Goal: Task Accomplishment & Management: Use online tool/utility

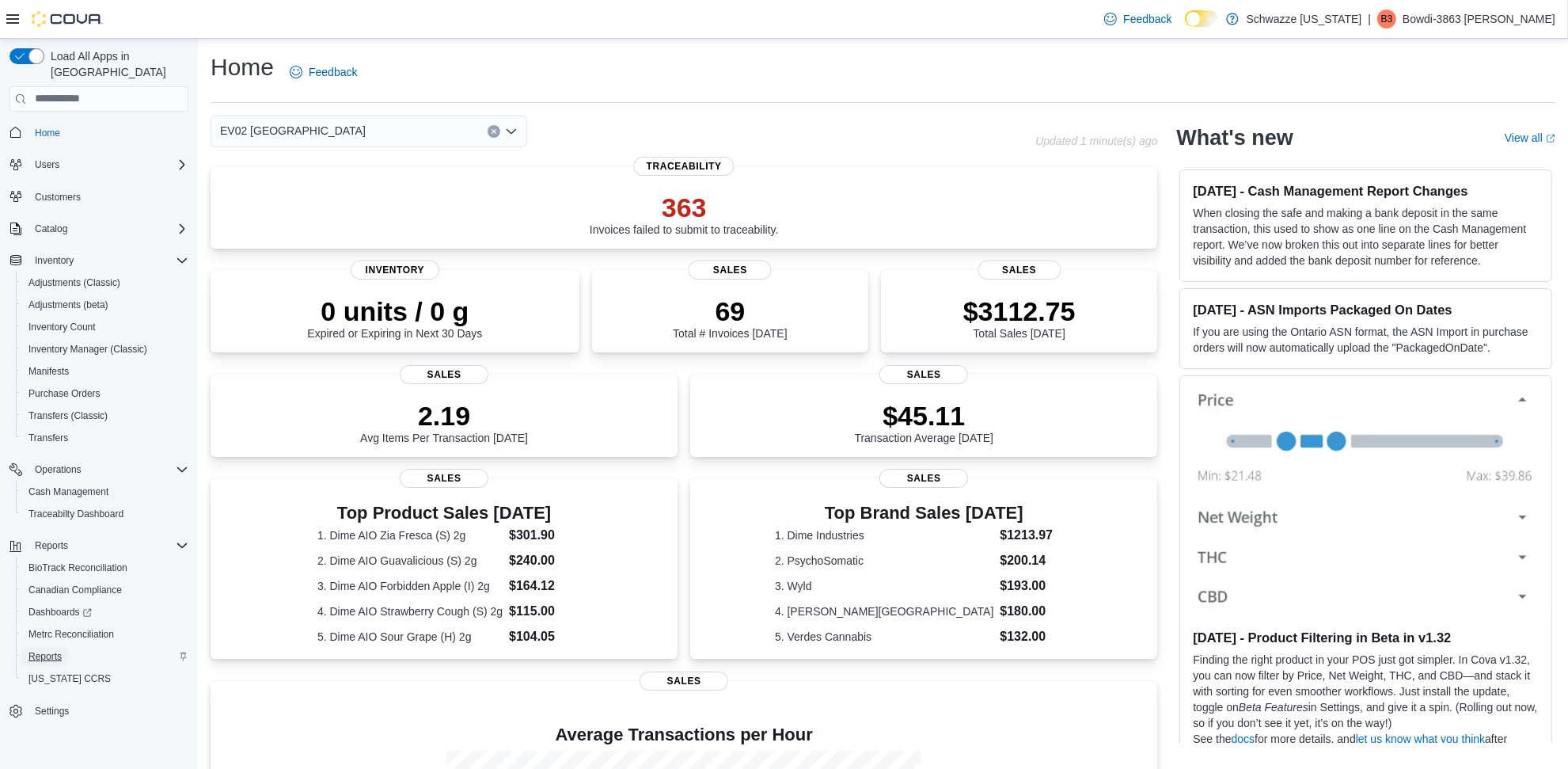
click at [54, 650] on span "Reports" at bounding box center [45, 656] width 33 height 13
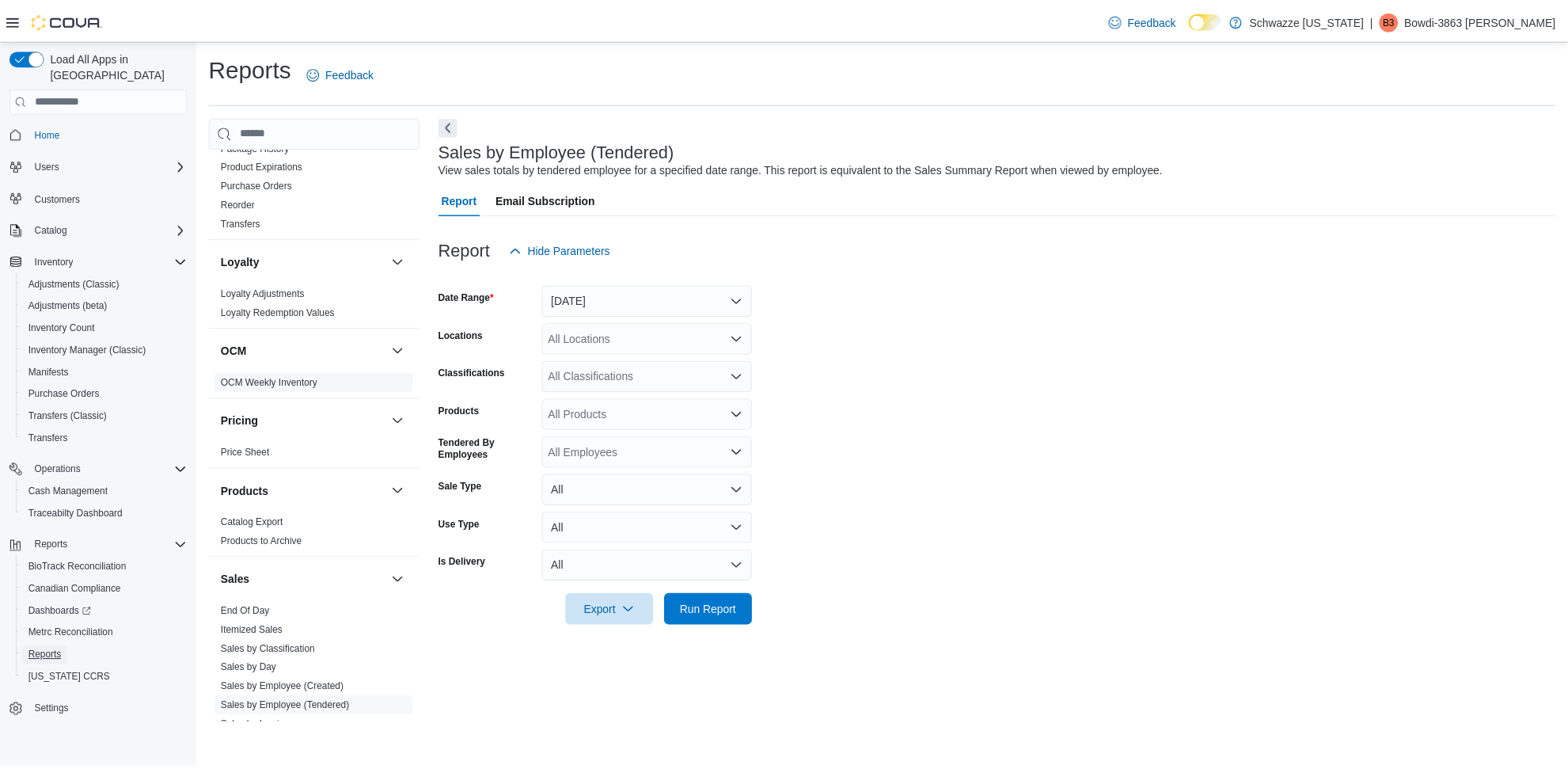
scroll to position [1023, 0]
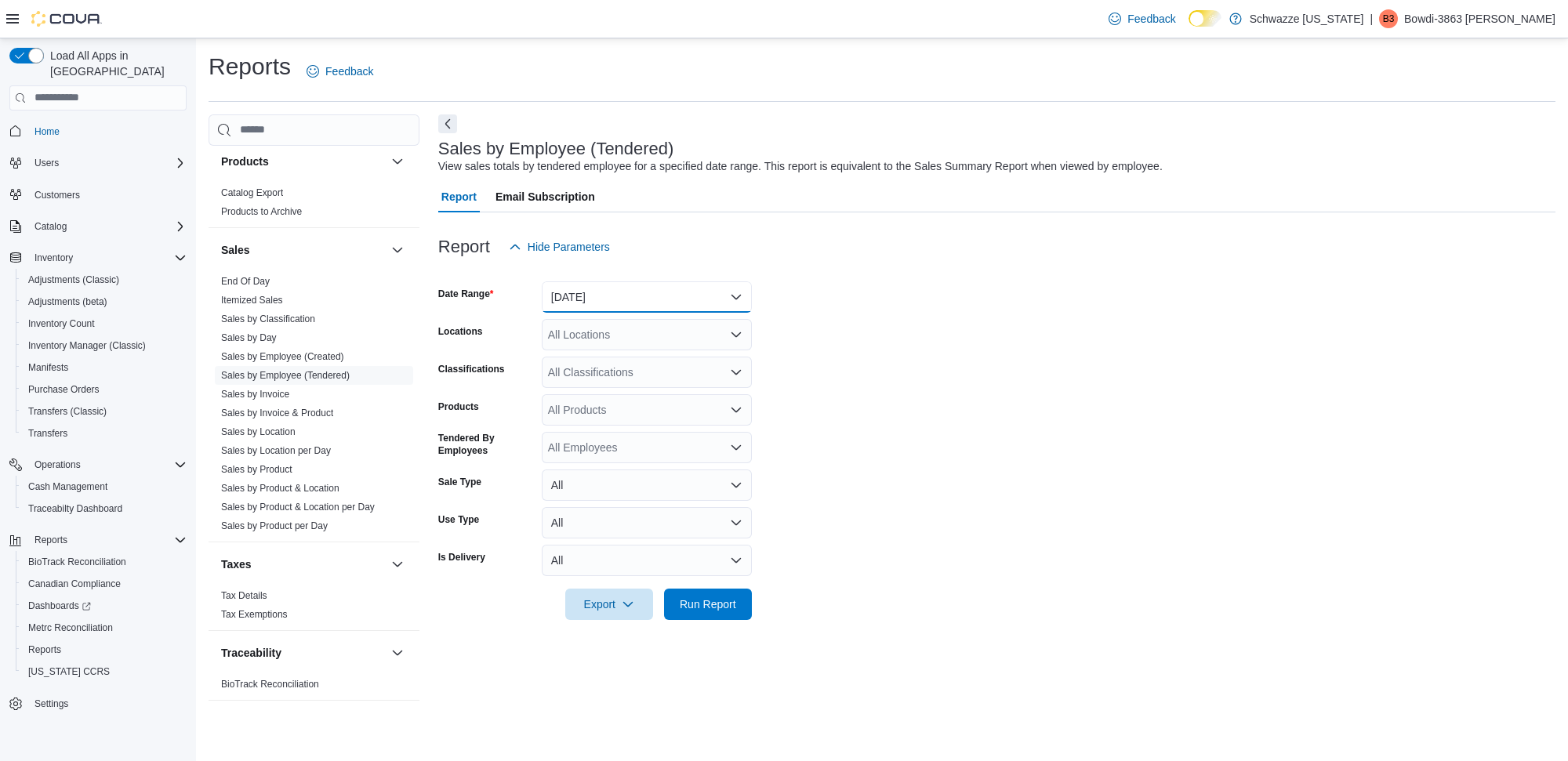
click at [667, 303] on button "[DATE]" at bounding box center [646, 297] width 210 height 32
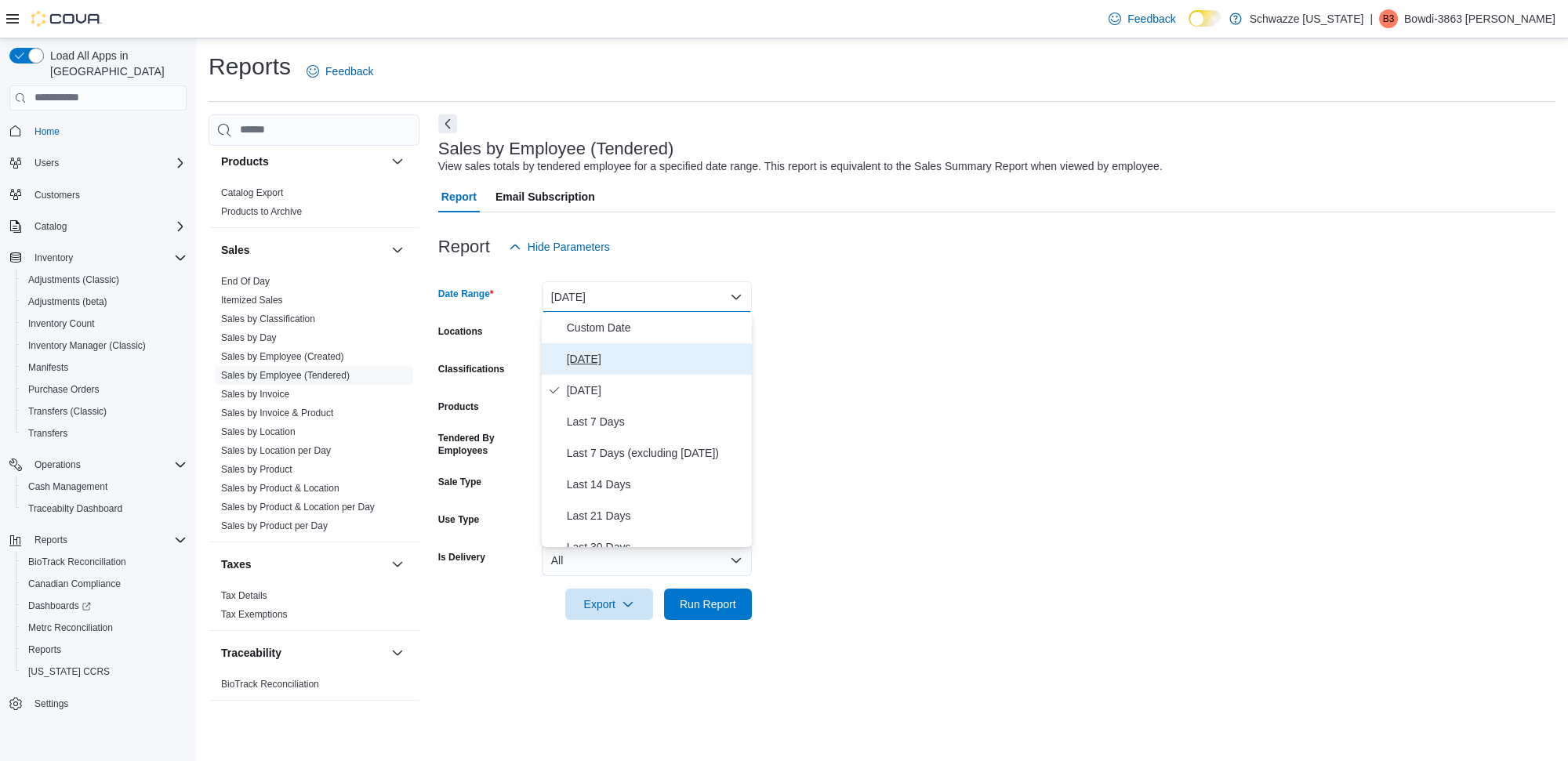
click at [621, 356] on span "[DATE]" at bounding box center [657, 359] width 179 height 19
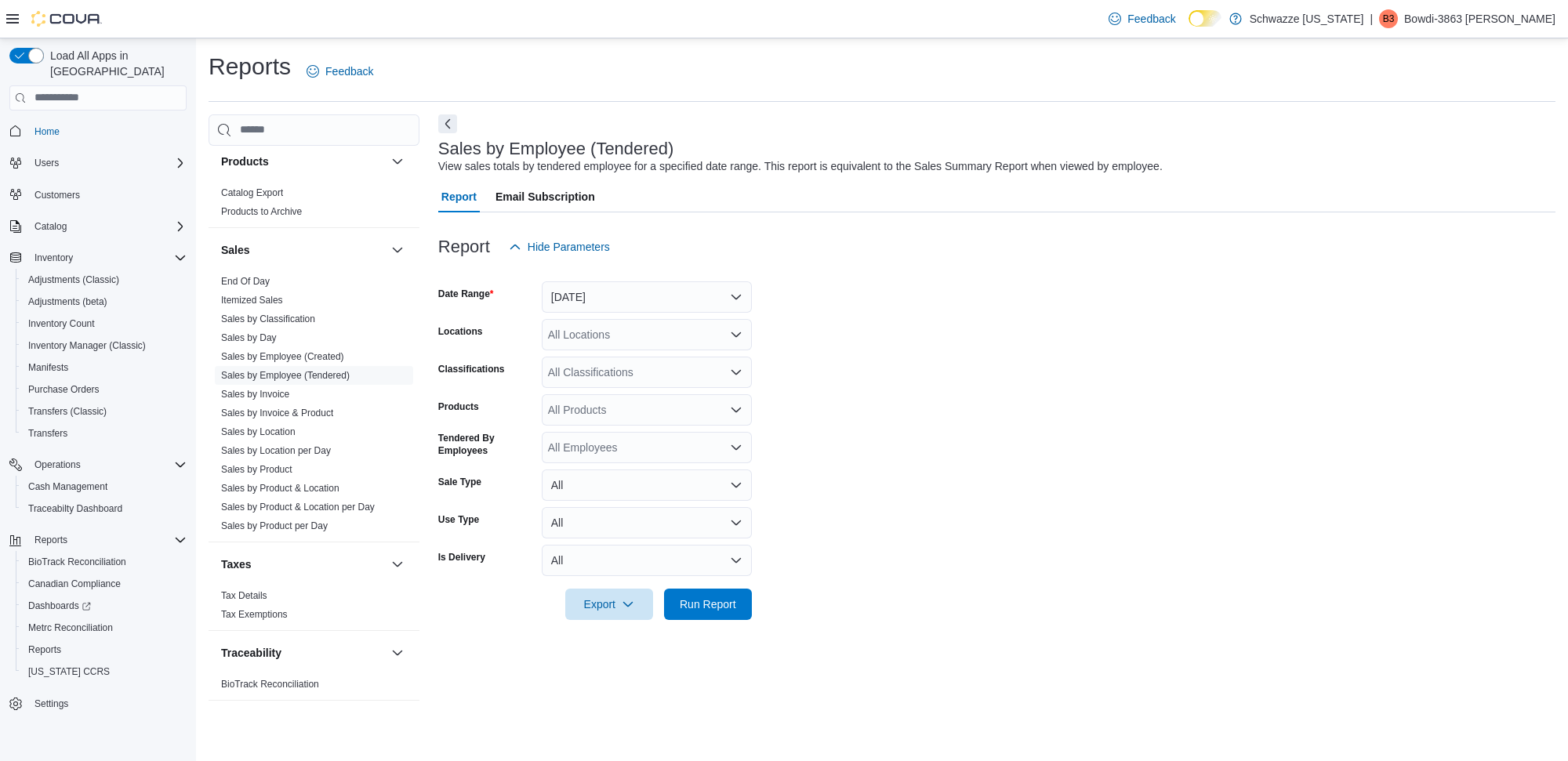
click at [1006, 315] on form "Date Range [DATE] Locations All Locations Classifications All Classifications P…" at bounding box center [997, 441] width 1117 height 357
click at [724, 326] on div "All Locations" at bounding box center [646, 335] width 210 height 32
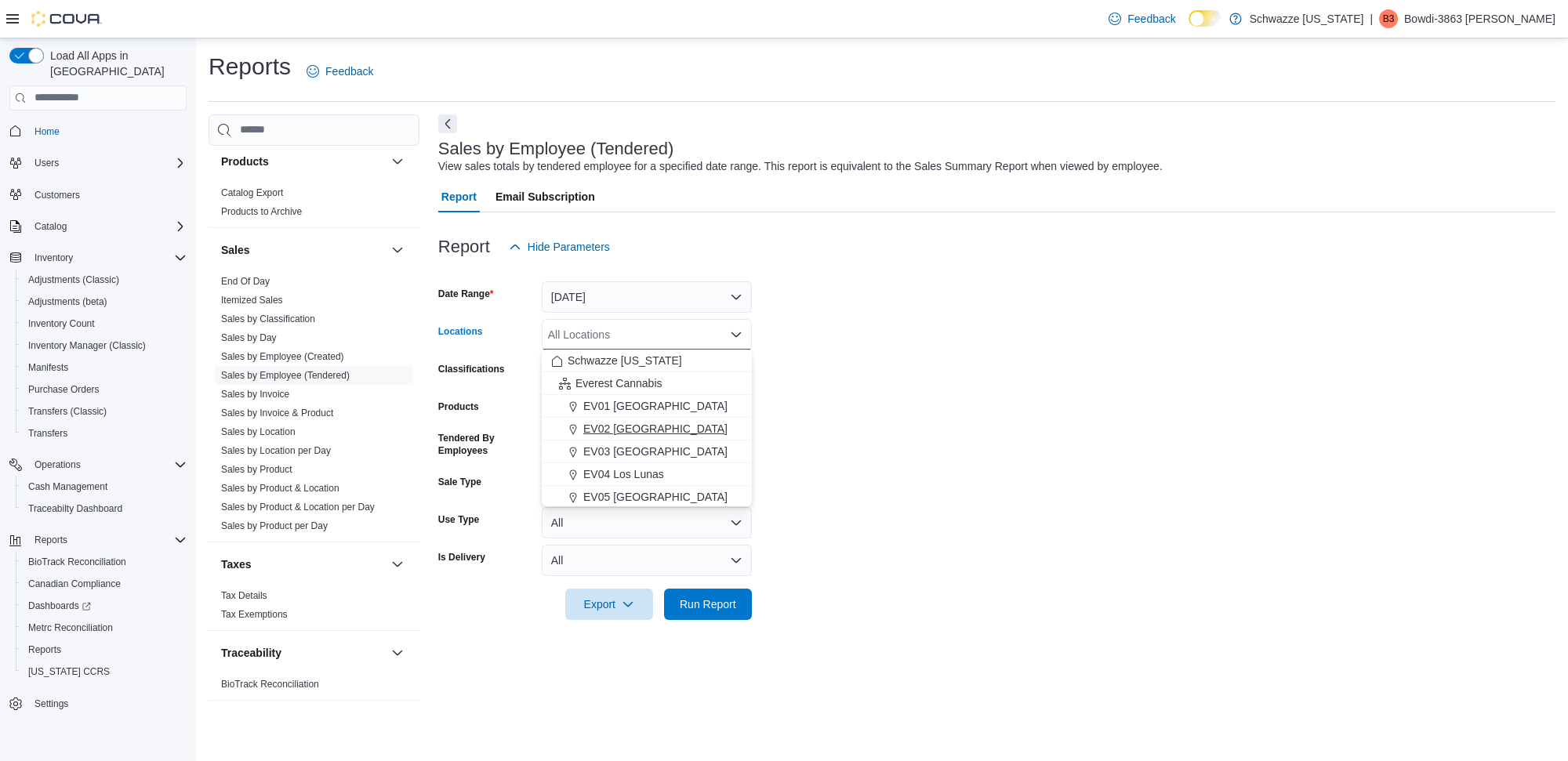
click at [704, 421] on div "EV02 [GEOGRAPHIC_DATA]" at bounding box center [647, 429] width 192 height 16
click at [955, 421] on form "Date Range [DATE] Locations [GEOGRAPHIC_DATA] [GEOGRAPHIC_DATA] Combo box. Sele…" at bounding box center [997, 441] width 1117 height 357
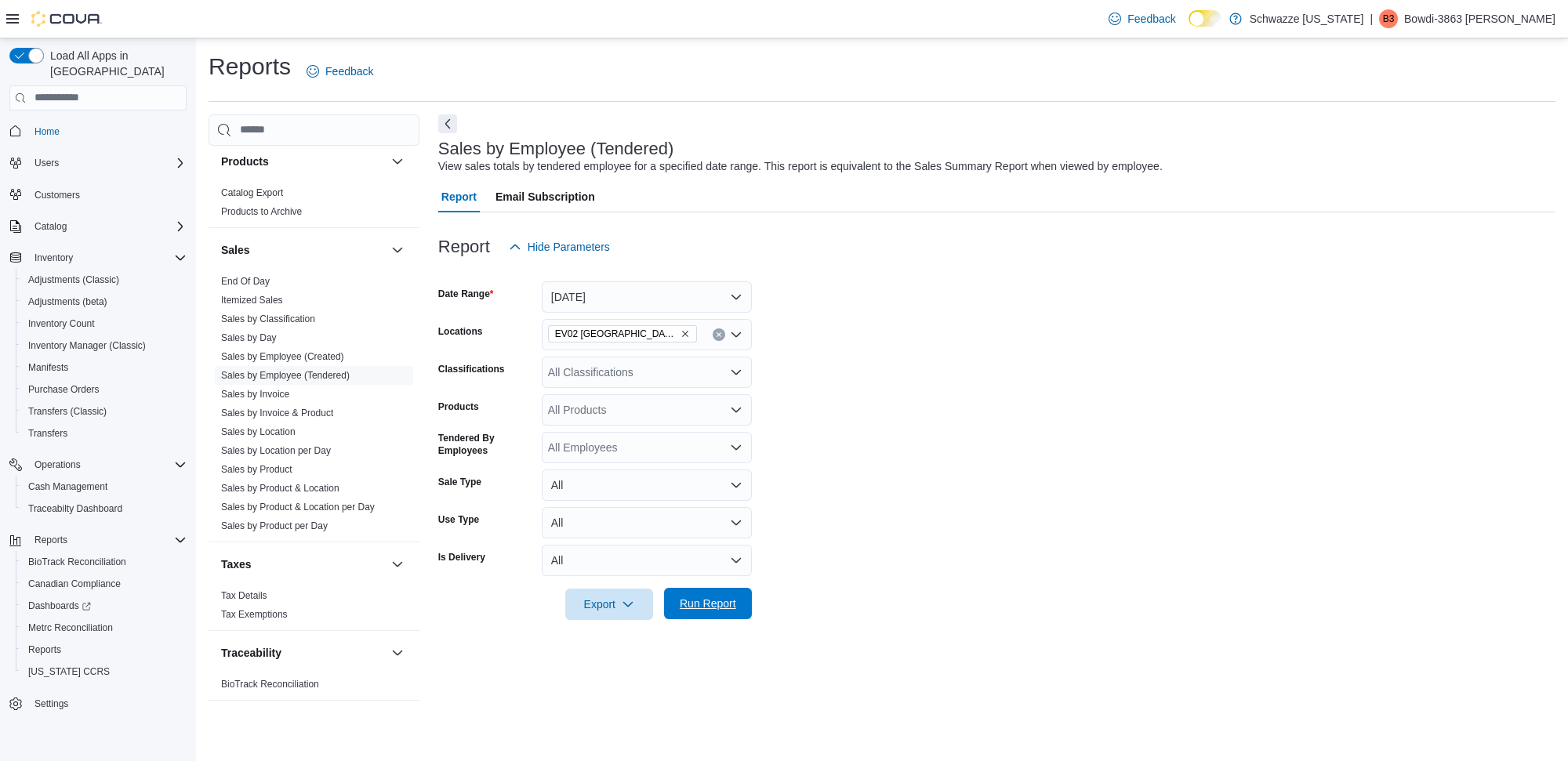
click at [702, 608] on span "Run Report" at bounding box center [708, 603] width 56 height 16
